Goal: Transaction & Acquisition: Purchase product/service

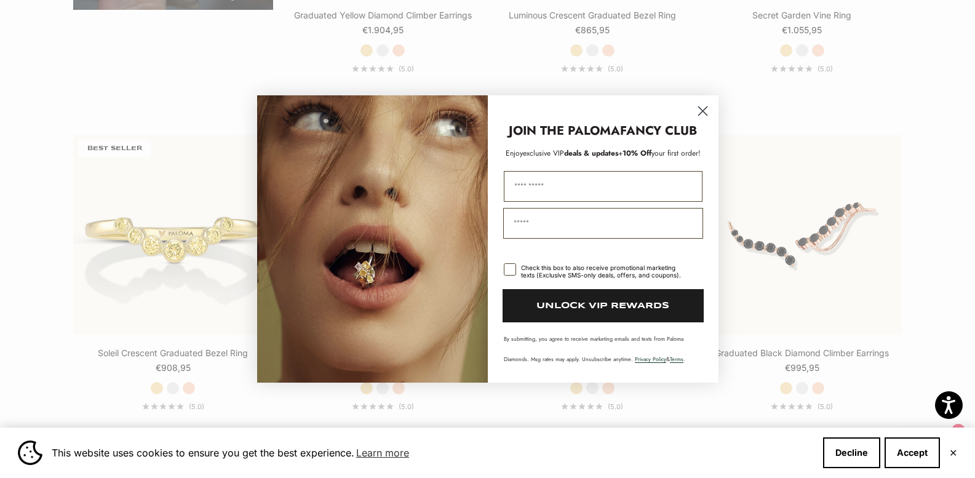
scroll to position [1329, 0]
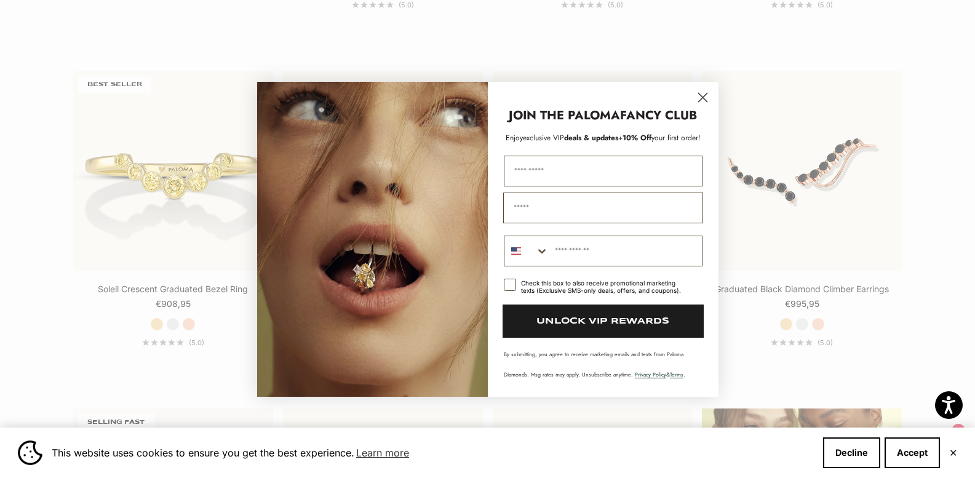
click at [707, 99] on circle "Close dialog" at bounding box center [702, 97] width 20 height 20
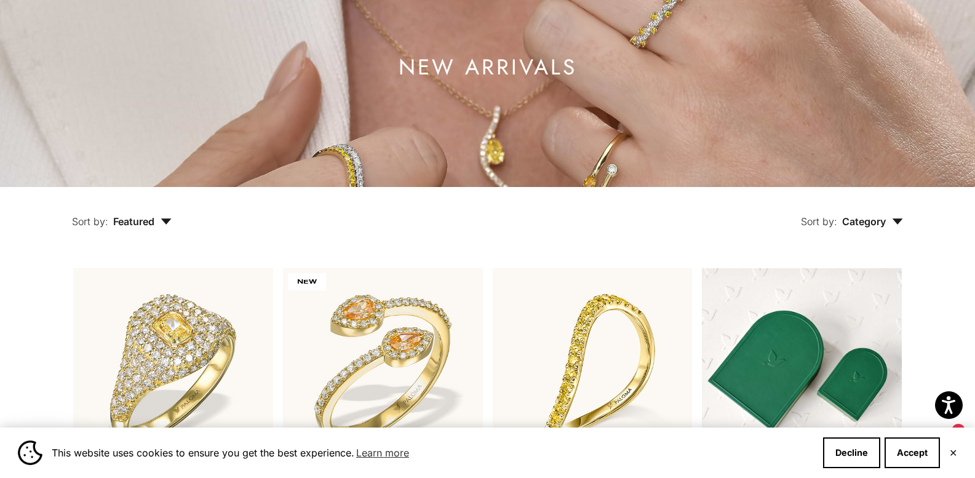
scroll to position [0, 0]
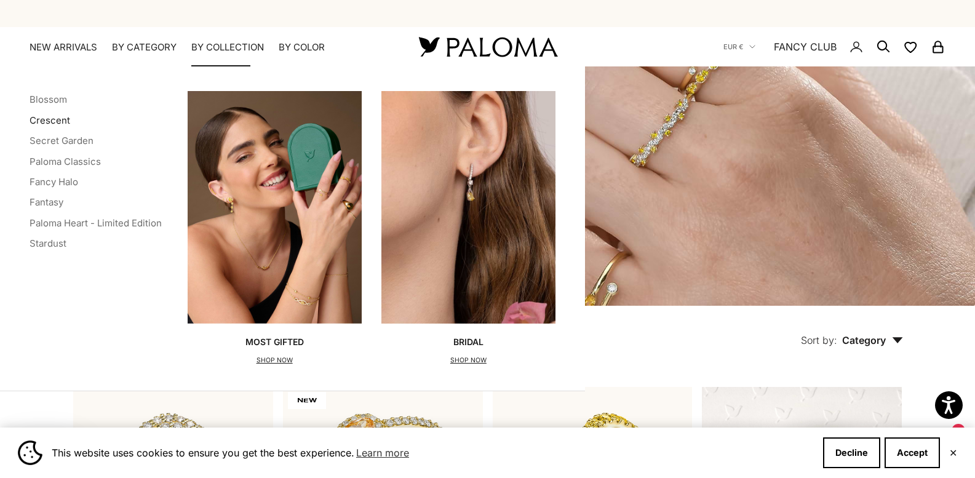
click at [62, 118] on link "Crescent" at bounding box center [50, 120] width 41 height 12
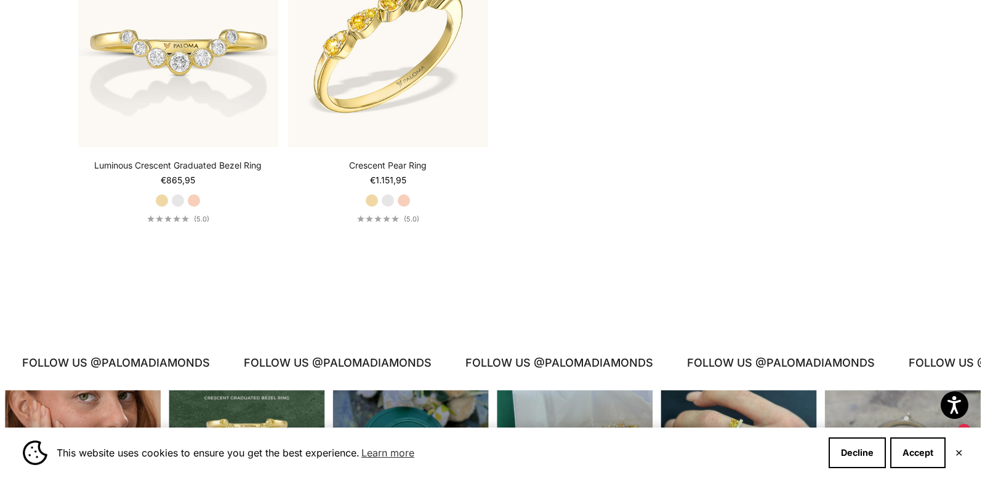
scroll to position [2247, 0]
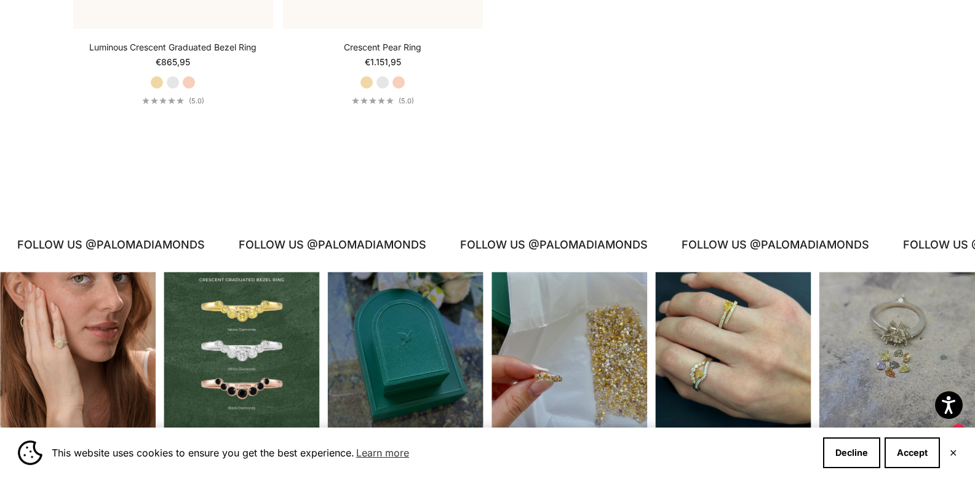
click at [736, 318] on div "Instagram post opens in a popup" at bounding box center [733, 350] width 156 height 156
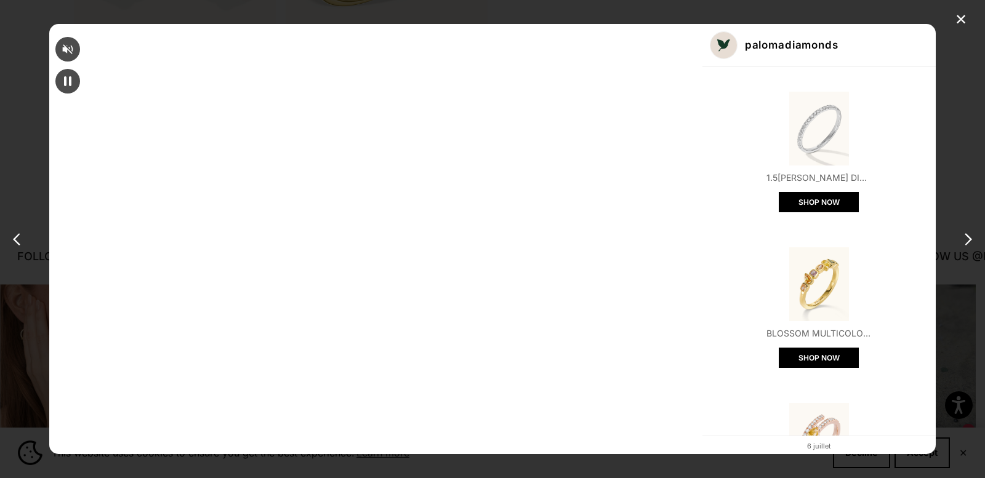
click at [782, 403] on img "Open product" at bounding box center [819, 440] width 74 height 74
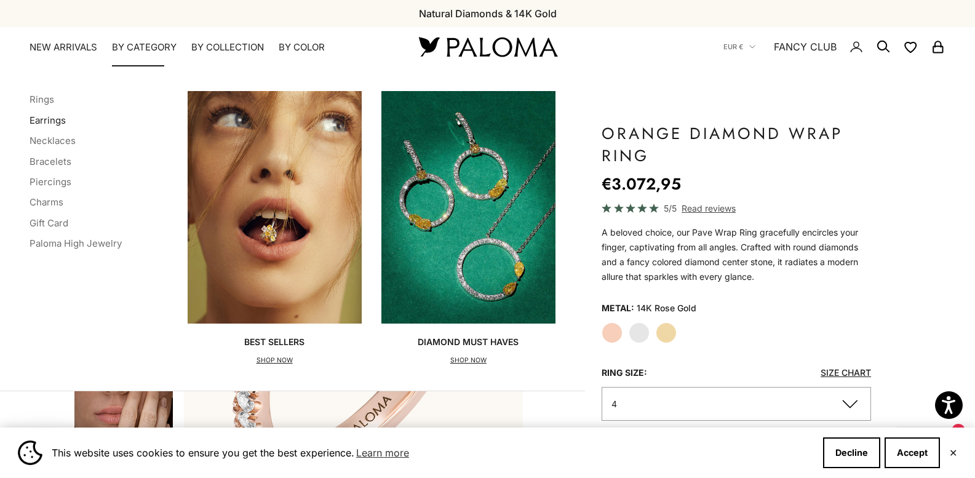
click at [53, 119] on link "Earrings" at bounding box center [48, 120] width 36 height 12
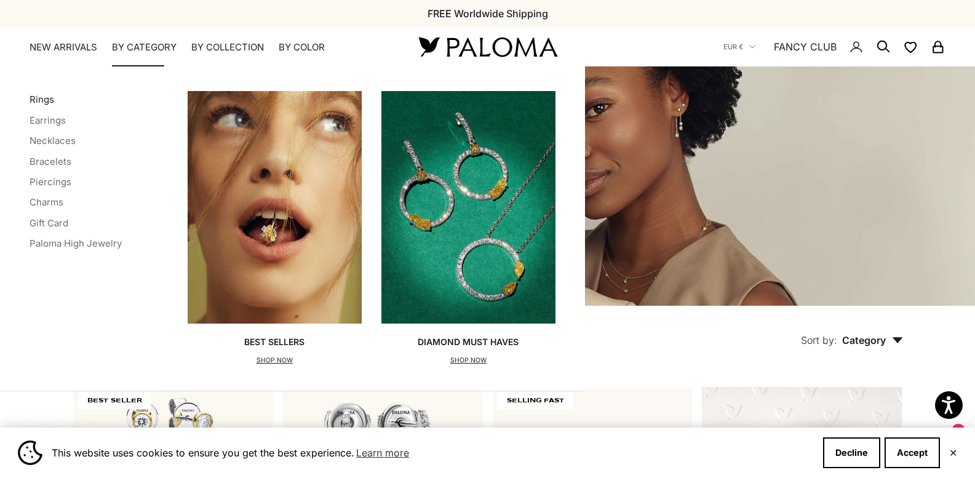
click at [45, 98] on link "Rings" at bounding box center [42, 100] width 25 height 12
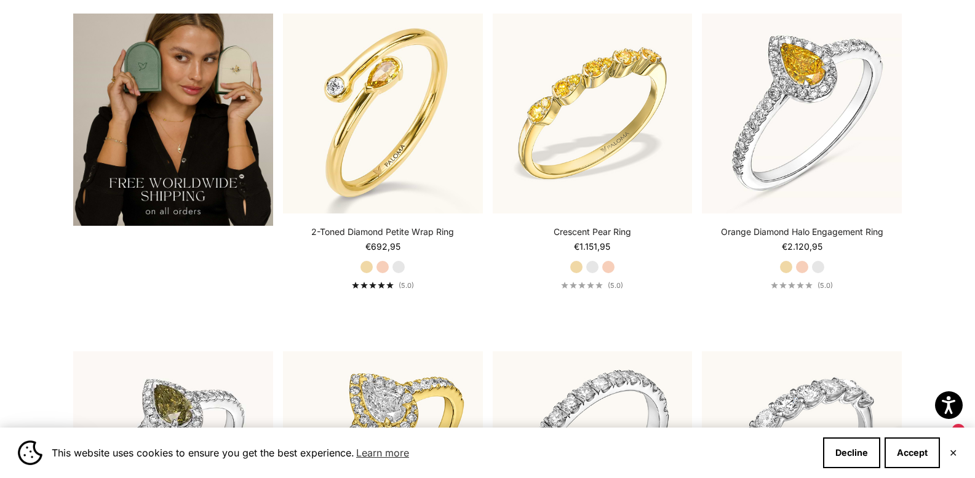
scroll to position [2289, 0]
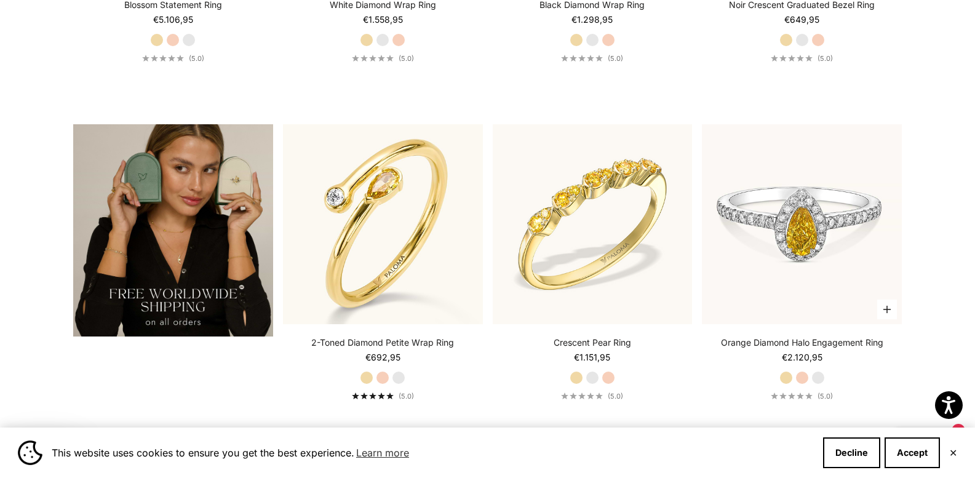
click at [817, 231] on img at bounding box center [802, 224] width 200 height 200
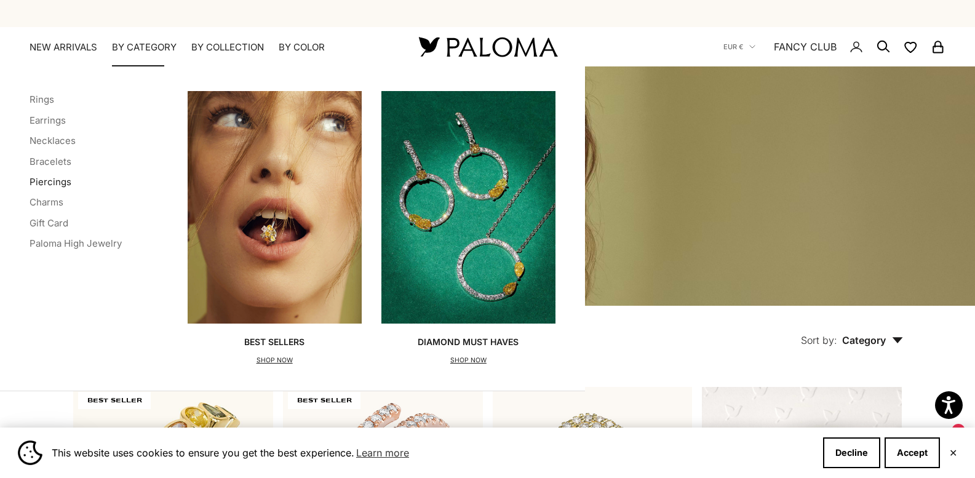
click at [54, 184] on link "Piercings" at bounding box center [51, 182] width 42 height 12
